Goal: Task Accomplishment & Management: Use online tool/utility

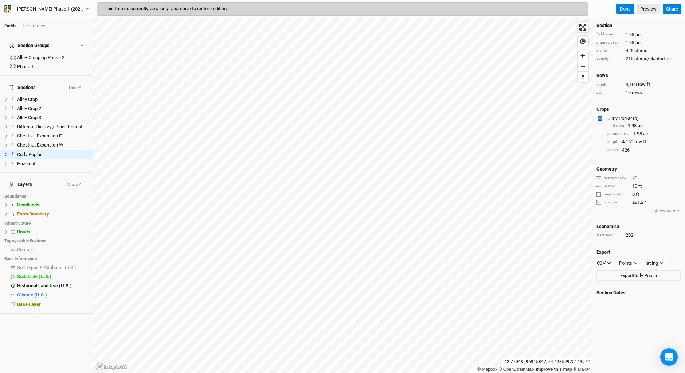
click at [8, 10] on icon "button" at bounding box center [7, 8] width 7 height 7
click at [52, 19] on button "Back" at bounding box center [60, 20] width 58 height 9
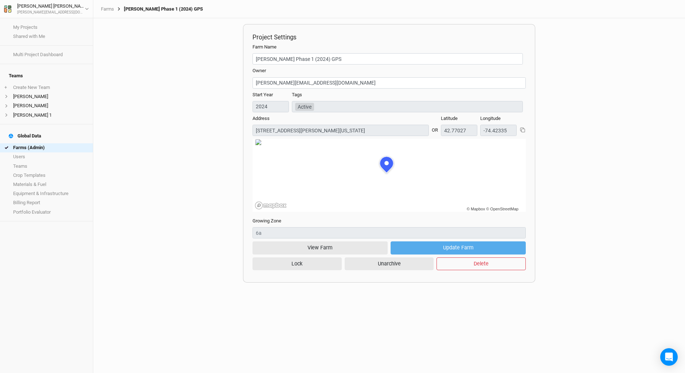
scroll to position [36, 100]
click at [33, 143] on link "Farms (Admin)" at bounding box center [46, 147] width 93 height 9
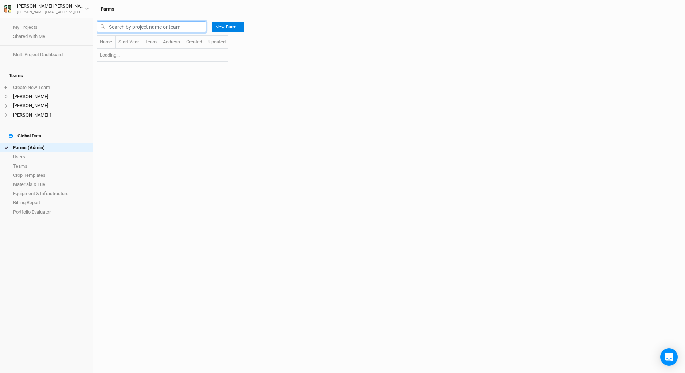
click at [115, 28] on input "text" at bounding box center [151, 26] width 109 height 11
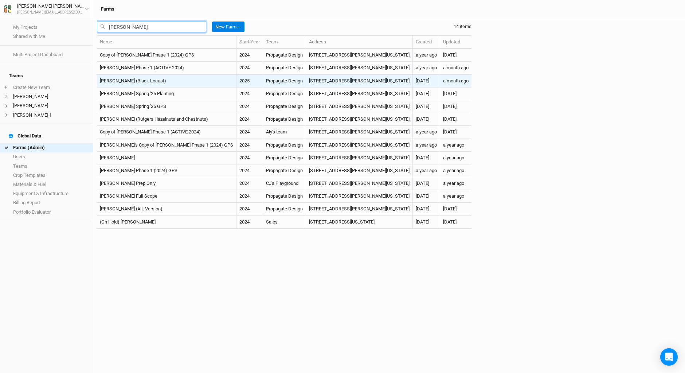
type input "corbin"
click at [175, 82] on td "Corbin Hill (Black Locust)" at bounding box center [167, 81] width 140 height 13
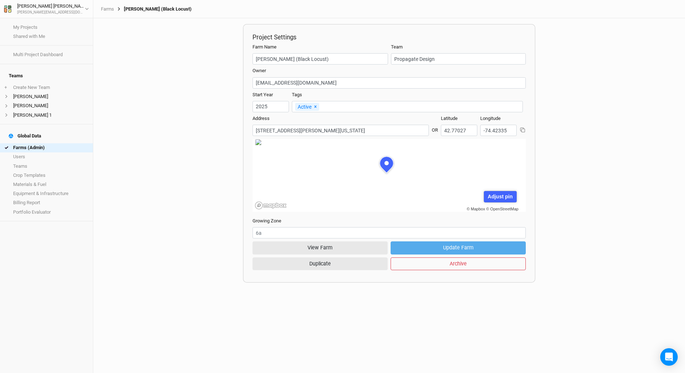
scroll to position [36, 100]
click at [320, 246] on button "View Farm" at bounding box center [320, 247] width 135 height 13
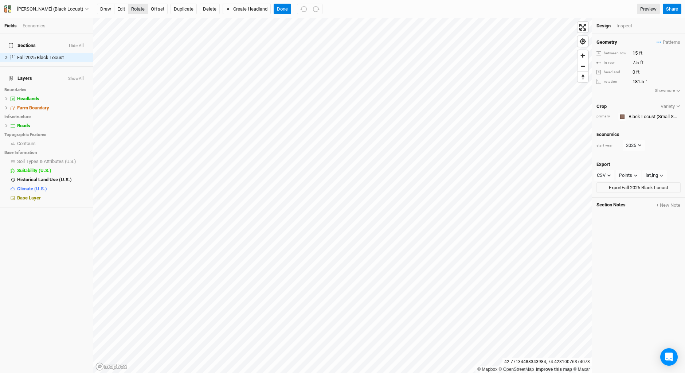
click at [136, 6] on button "rotate" at bounding box center [138, 9] width 20 height 11
type input "100.6"
click at [278, 8] on button "Done" at bounding box center [282, 9] width 17 height 11
click at [7, 55] on icon at bounding box center [6, 57] width 4 height 4
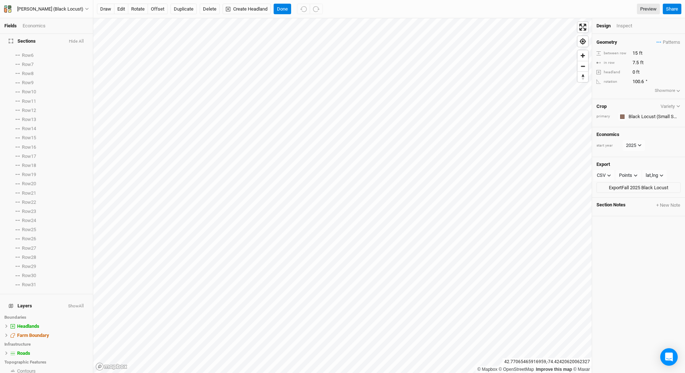
scroll to position [73, 0]
click at [626, 26] on div "Inspect" at bounding box center [630, 26] width 26 height 7
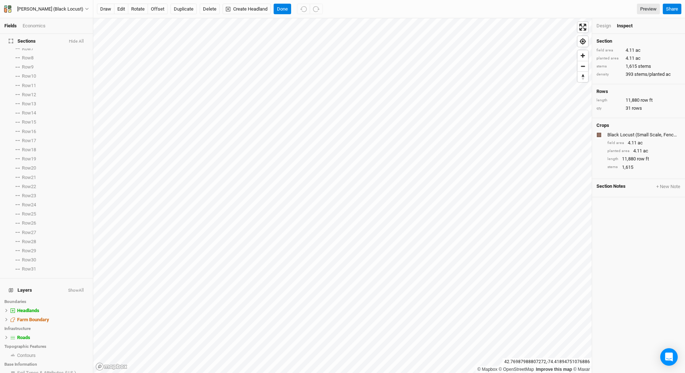
click at [606, 24] on div "Design" at bounding box center [604, 26] width 15 height 7
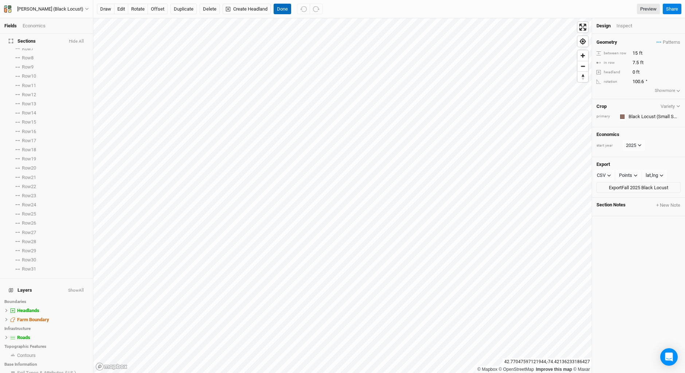
click at [279, 5] on button "Done" at bounding box center [282, 9] width 17 height 11
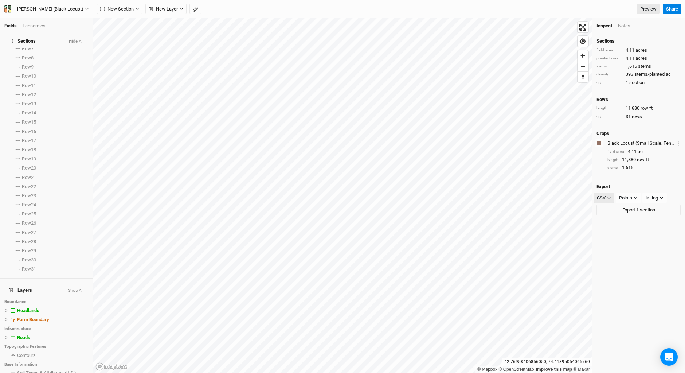
click at [609, 200] on icon "button" at bounding box center [609, 198] width 4 height 4
click at [606, 267] on span "SHP" at bounding box center [609, 264] width 12 height 8
click at [636, 200] on icon "button" at bounding box center [636, 198] width 4 height 4
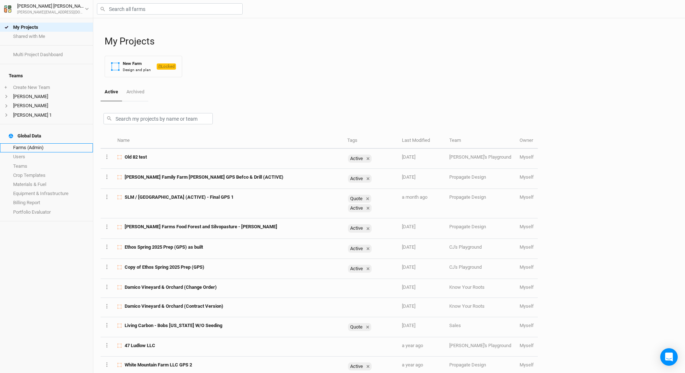
click at [33, 143] on link "Farms (Admin)" at bounding box center [46, 147] width 93 height 9
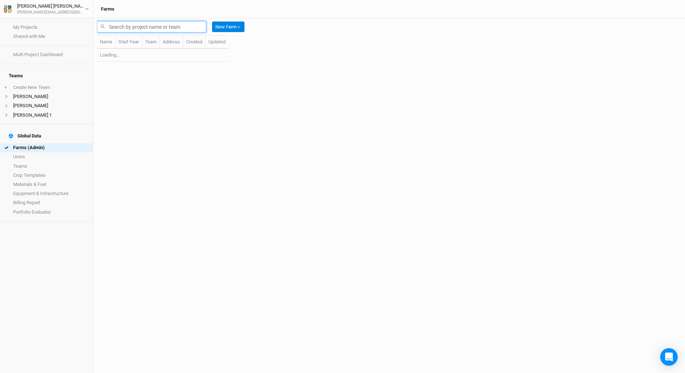
click at [115, 26] on input "text" at bounding box center [151, 26] width 109 height 11
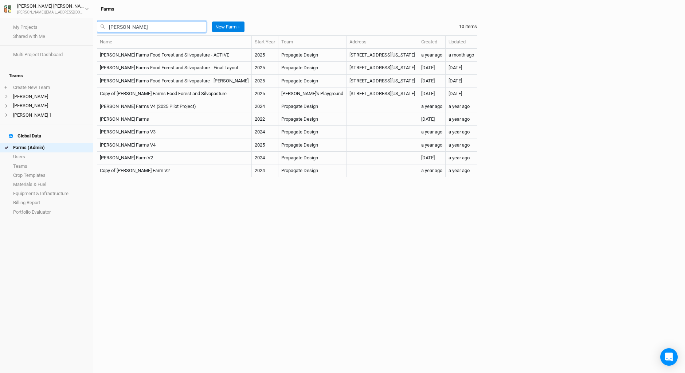
type input "[PERSON_NAME]"
click at [600, 38] on div "[PERSON_NAME] New Farm ＋ 10 items Name Start Year Team Address Created Updated …" at bounding box center [389, 195] width 592 height 355
click at [579, 127] on div "[PERSON_NAME] New Farm ＋ 10 items Name Start Year Team Address Created Updated …" at bounding box center [389, 195] width 592 height 355
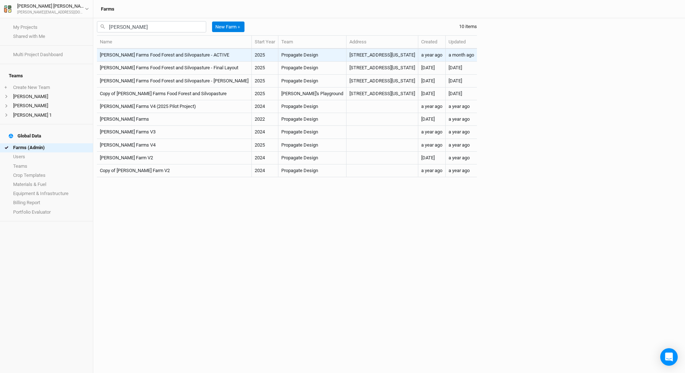
click at [182, 55] on td "[PERSON_NAME] Farms Food Forest and Silvopasture - ACTIVE" at bounding box center [174, 55] width 155 height 13
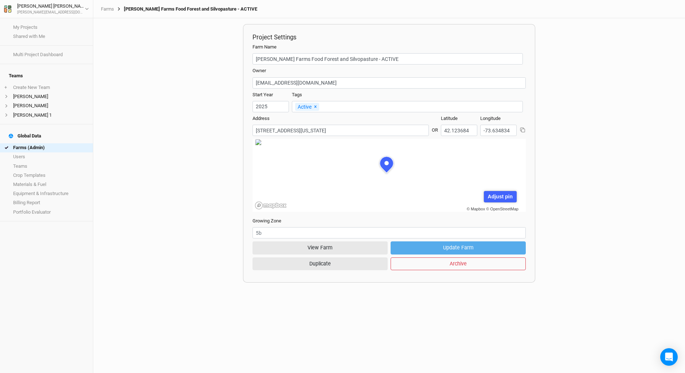
scroll to position [36, 100]
click at [306, 251] on button "View Farm" at bounding box center [320, 247] width 135 height 13
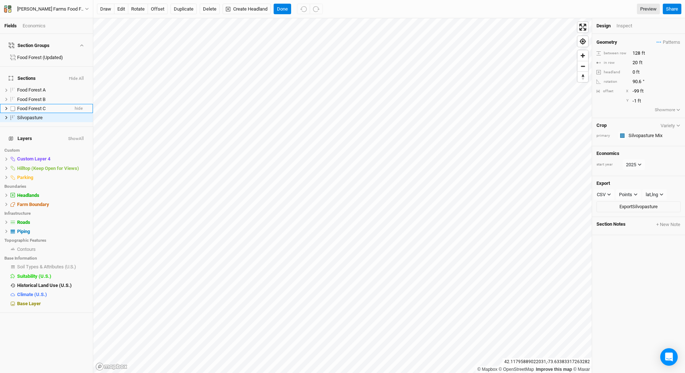
click at [44, 106] on span "Food Forest C" at bounding box center [31, 108] width 28 height 5
click at [41, 115] on span "Silvopasture" at bounding box center [30, 117] width 26 height 5
click at [4, 116] on icon at bounding box center [6, 118] width 4 height 4
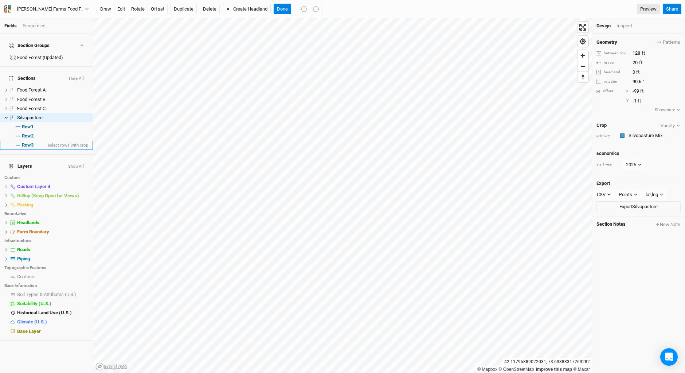
click at [26, 142] on span "Row 3" at bounding box center [28, 145] width 12 height 6
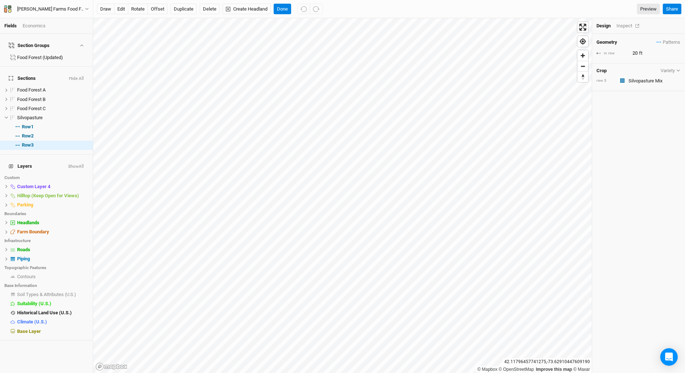
click at [627, 25] on div "Inspect" at bounding box center [630, 26] width 26 height 7
click at [46, 132] on span "select rows with crop" at bounding box center [67, 136] width 42 height 9
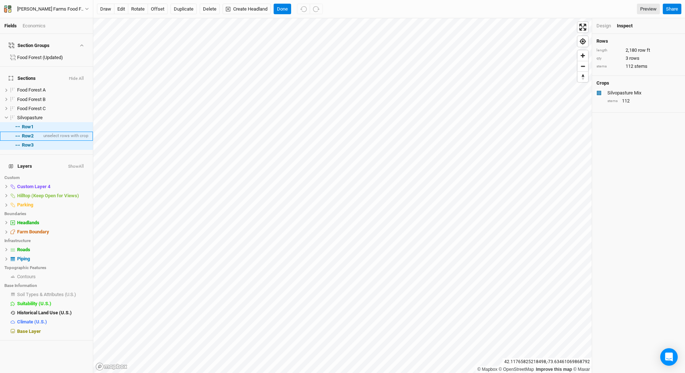
click at [31, 133] on span "Row 2" at bounding box center [28, 136] width 12 height 6
click at [28, 124] on span "Row 1" at bounding box center [28, 127] width 12 height 6
click at [287, 7] on button "Done" at bounding box center [282, 9] width 17 height 11
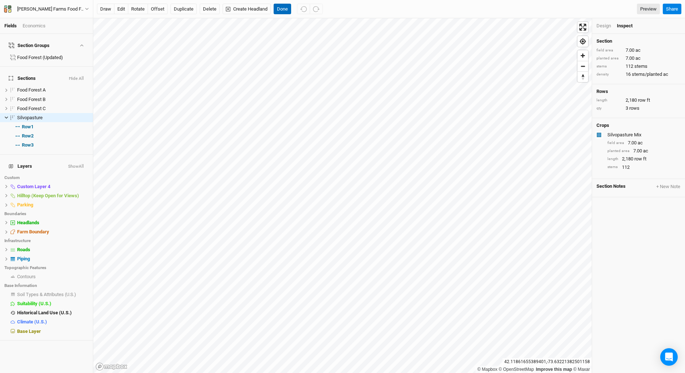
click at [282, 7] on button "Done" at bounding box center [282, 9] width 17 height 11
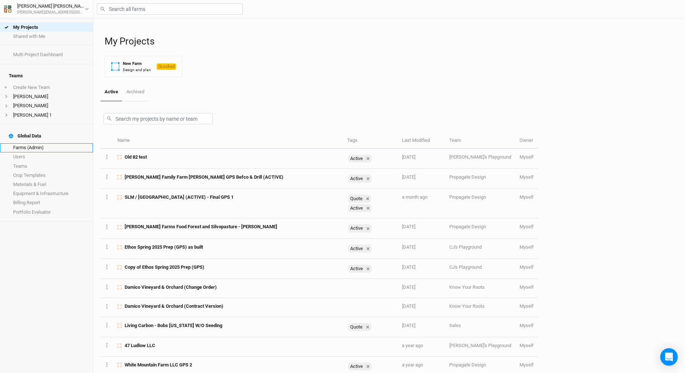
click at [26, 143] on link "Farms (Admin)" at bounding box center [46, 147] width 93 height 9
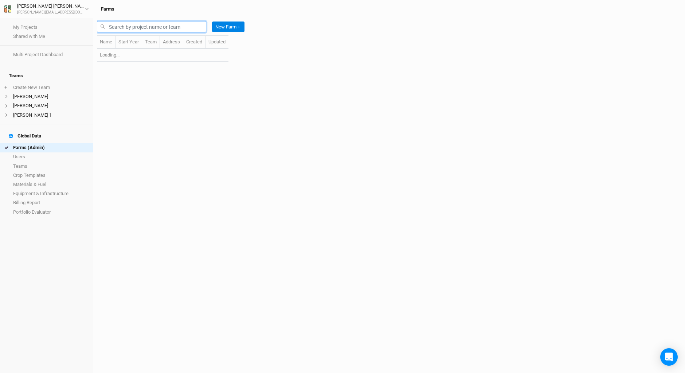
click at [139, 26] on input "text" at bounding box center [151, 26] width 109 height 11
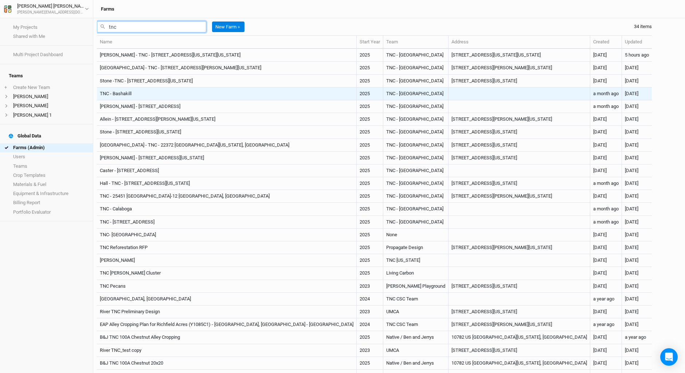
type input "tnc"
click at [185, 95] on td "TNC - Bashakill" at bounding box center [227, 93] width 260 height 13
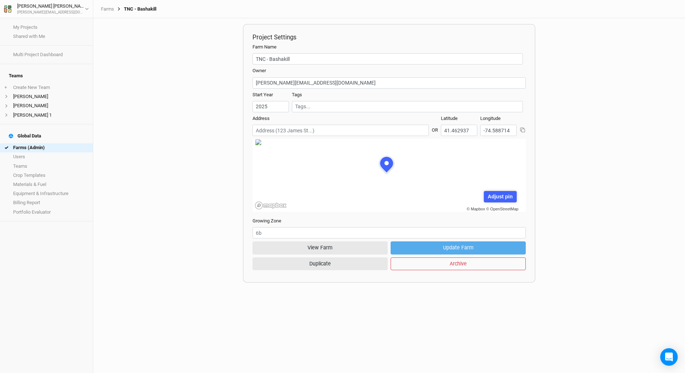
scroll to position [36, 100]
click at [332, 252] on button "View Farm" at bounding box center [320, 247] width 135 height 13
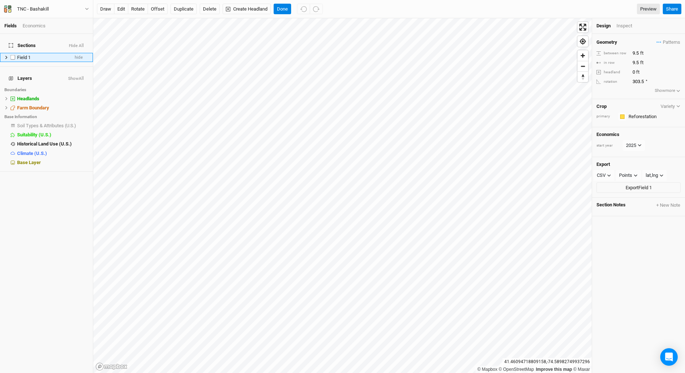
click at [5, 55] on icon at bounding box center [6, 57] width 4 height 4
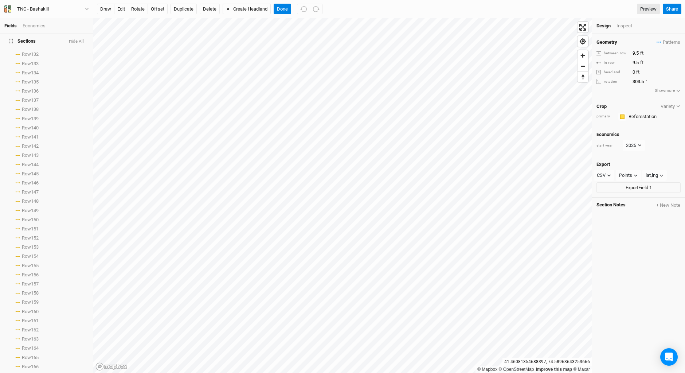
scroll to position [706, 0]
click at [285, 8] on button "Done" at bounding box center [282, 9] width 17 height 11
click at [638, 52] on input "9.5" at bounding box center [662, 53] width 63 height 8
type input "9"
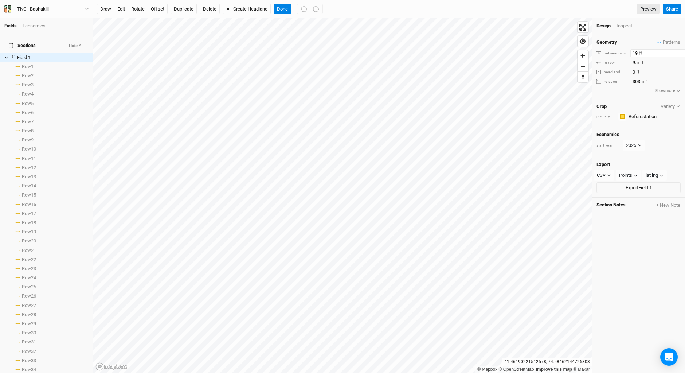
type input "19"
click at [120, 8] on button "edit" at bounding box center [121, 9] width 14 height 11
click at [284, 9] on button "Done" at bounding box center [282, 9] width 17 height 11
click at [6, 55] on icon at bounding box center [6, 57] width 4 height 4
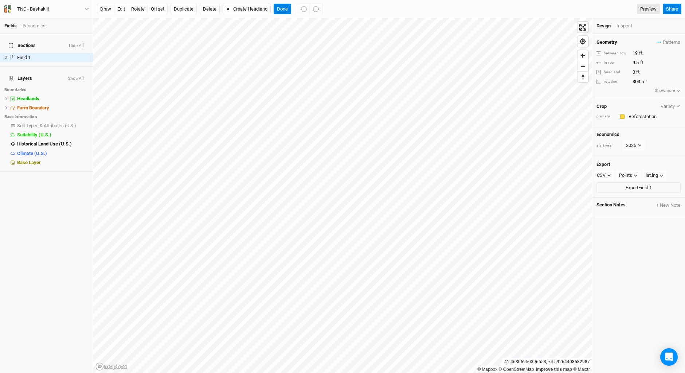
click at [24, 75] on span "Layers" at bounding box center [20, 78] width 23 height 6
click at [283, 9] on button "Done" at bounding box center [282, 9] width 17 height 11
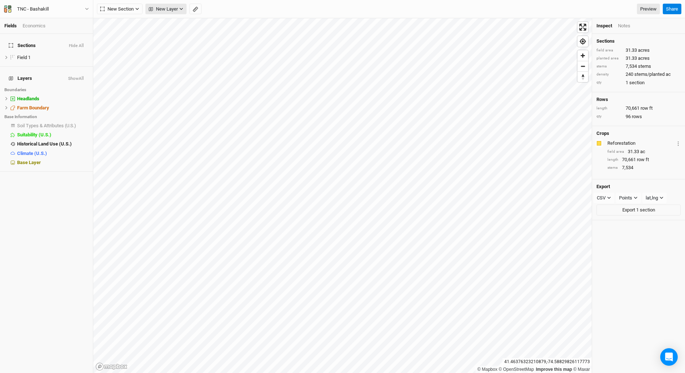
click at [180, 8] on icon "button" at bounding box center [181, 9] width 4 height 4
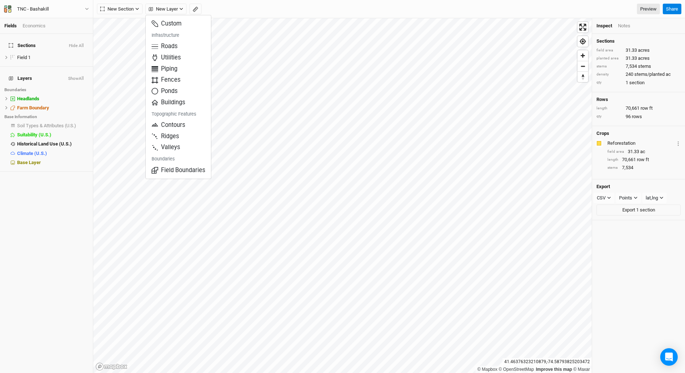
click at [294, 11] on div "New Section Grid Line Keyline Beta Upload New Layer Preview" at bounding box center [378, 9] width 563 height 11
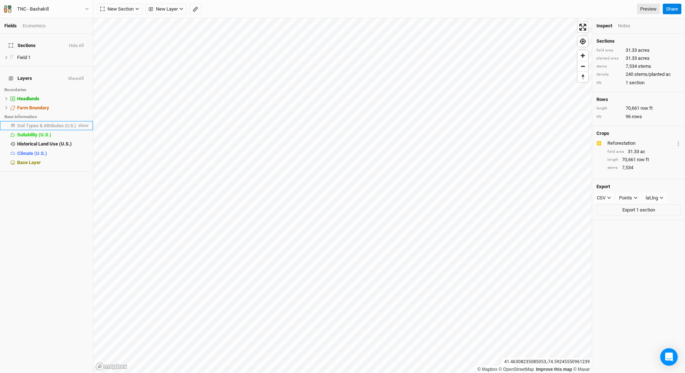
click at [63, 123] on span "Soil Types & Attributes (U.S.)" at bounding box center [46, 125] width 59 height 5
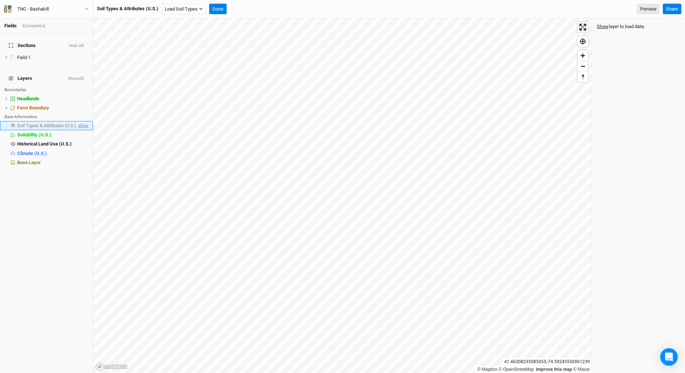
click at [77, 121] on span "show" at bounding box center [83, 125] width 12 height 9
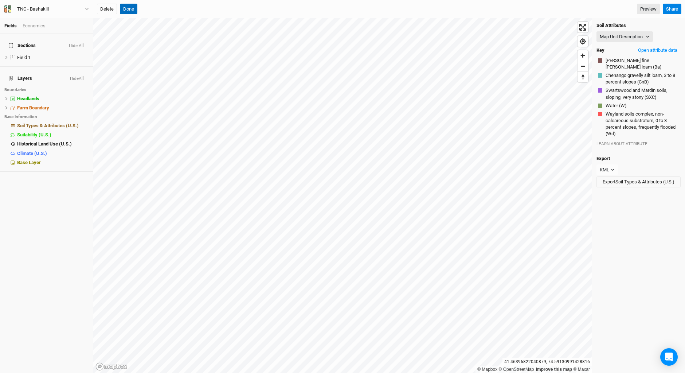
click at [130, 8] on button "Done" at bounding box center [128, 9] width 17 height 11
click at [662, 48] on button "Open attribute data" at bounding box center [658, 50] width 46 height 11
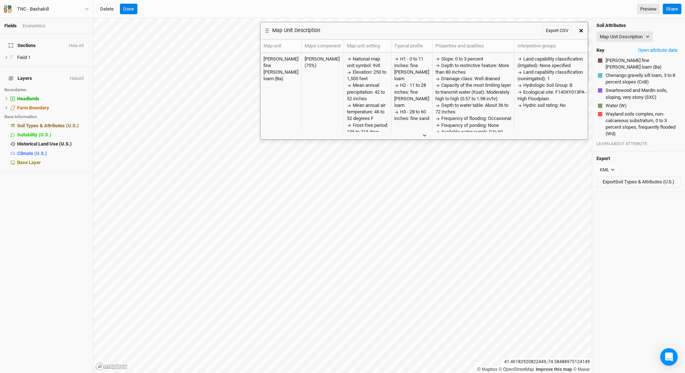
click at [423, 135] on icon "button" at bounding box center [425, 135] width 4 height 4
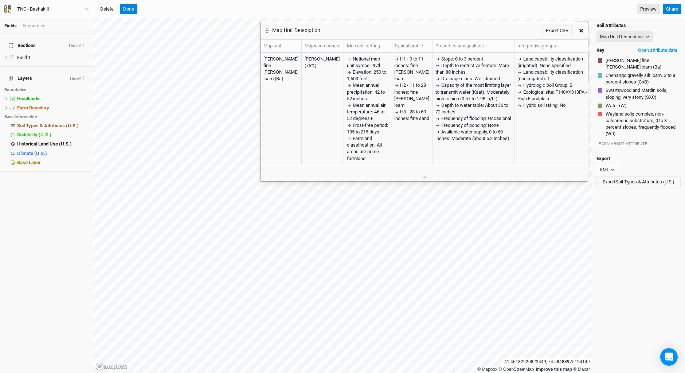
click at [580, 30] on icon "button" at bounding box center [582, 31] width 4 height 4
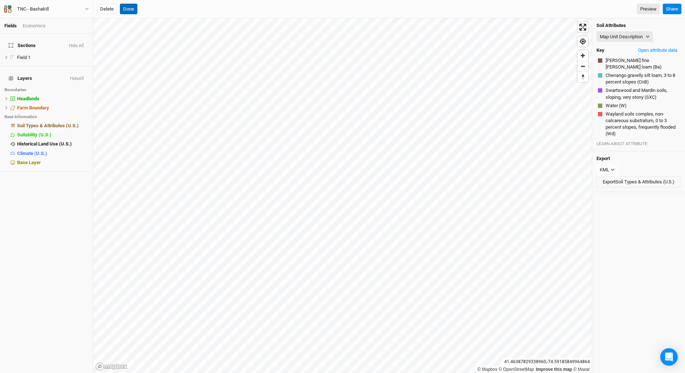
click at [132, 7] on button "Done" at bounding box center [128, 9] width 17 height 11
click at [243, 9] on button "Done" at bounding box center [246, 9] width 17 height 11
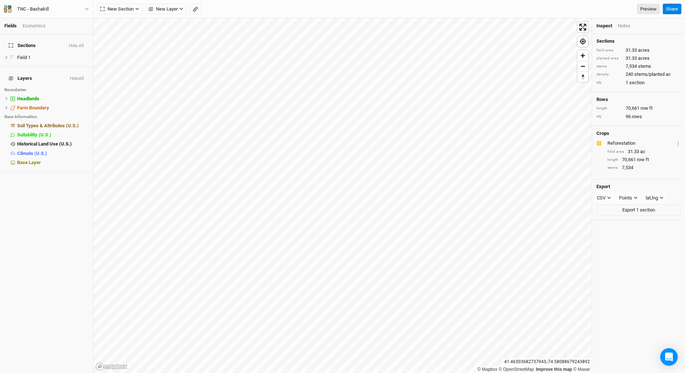
click at [624, 21] on div "Inspect Notes" at bounding box center [638, 26] width 93 height 16
click at [625, 27] on div "Notes" at bounding box center [624, 26] width 12 height 7
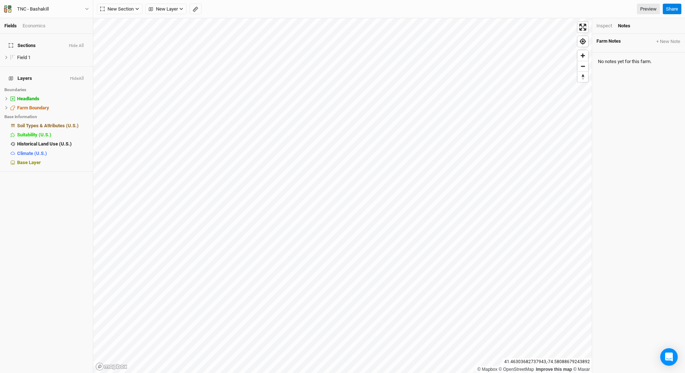
click at [602, 22] on div "Inspect Notes" at bounding box center [638, 26] width 93 height 16
click at [603, 25] on div "Inspect" at bounding box center [605, 26] width 16 height 7
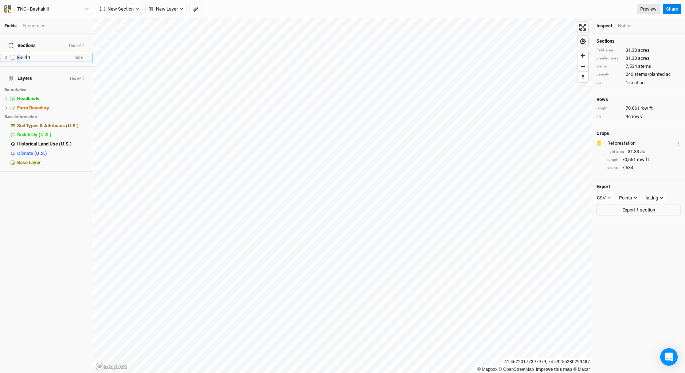
click at [19, 55] on span "Field 1" at bounding box center [23, 57] width 13 height 5
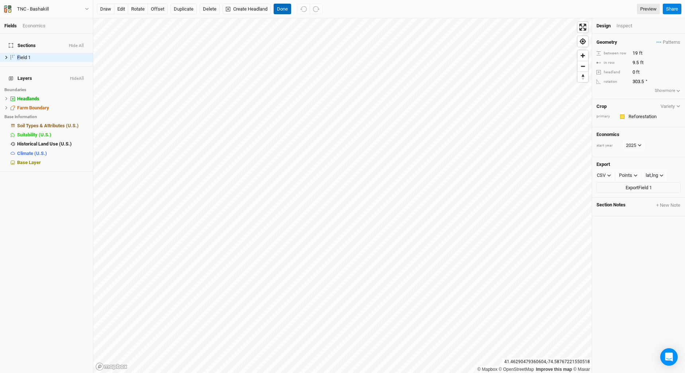
click at [287, 12] on button "Done" at bounding box center [282, 9] width 17 height 11
click at [120, 9] on button "edit" at bounding box center [121, 9] width 14 height 11
click at [301, 9] on icon "button" at bounding box center [303, 9] width 7 height 7
click at [140, 8] on button "rotate" at bounding box center [138, 9] width 20 height 11
type input "303.9"
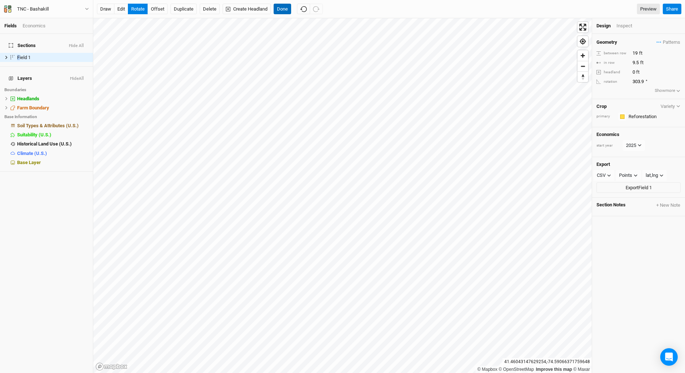
click at [280, 7] on button "Done" at bounding box center [282, 9] width 17 height 11
click at [140, 8] on button "rotate" at bounding box center [138, 9] width 20 height 11
type input "304.9"
click at [286, 8] on button "Done" at bounding box center [282, 9] width 17 height 11
